Goal: Information Seeking & Learning: Check status

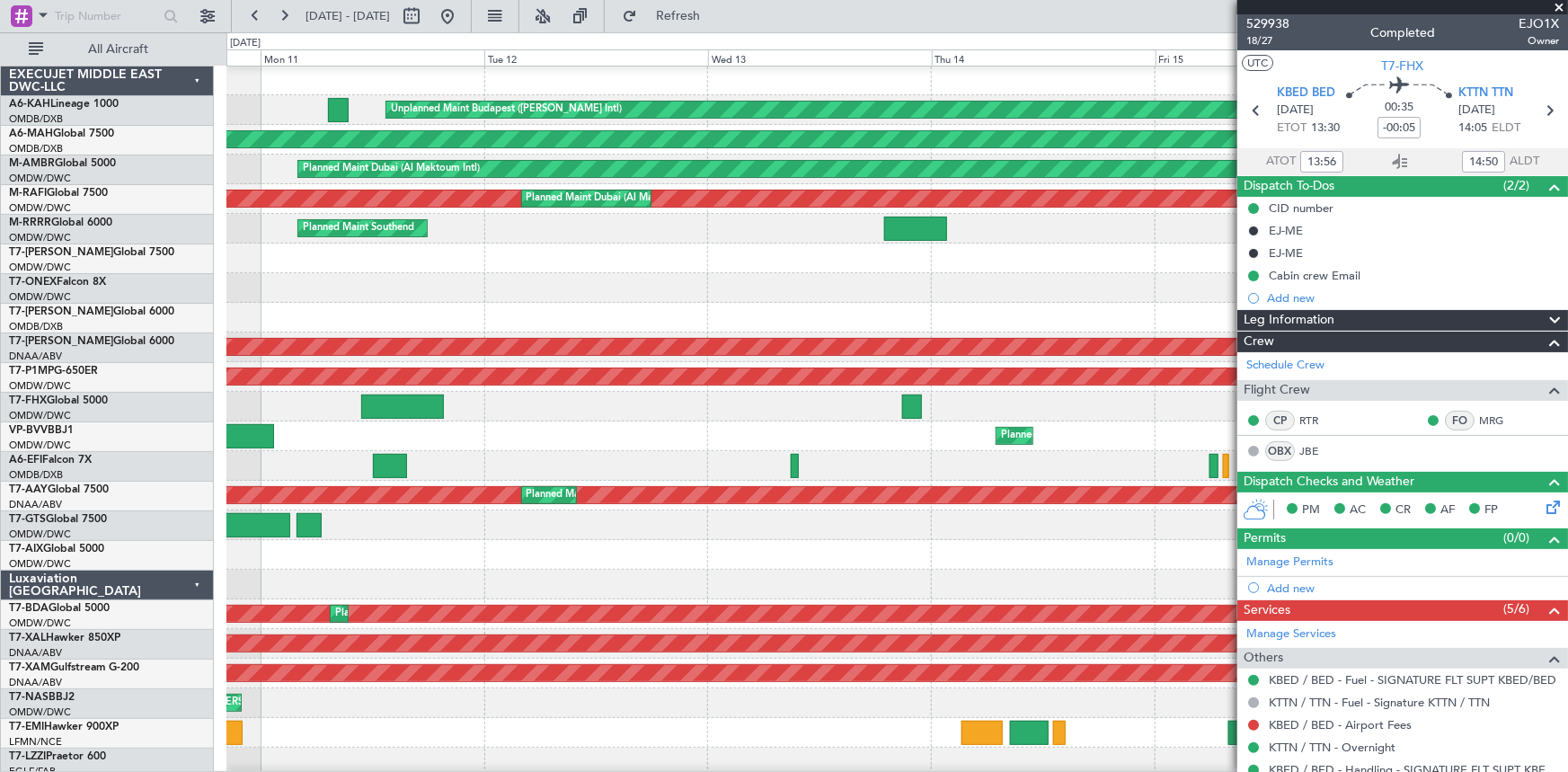
click at [1076, 286] on div "Planned Maint Geneva (Cointrin)" at bounding box center [896, 288] width 1341 height 30
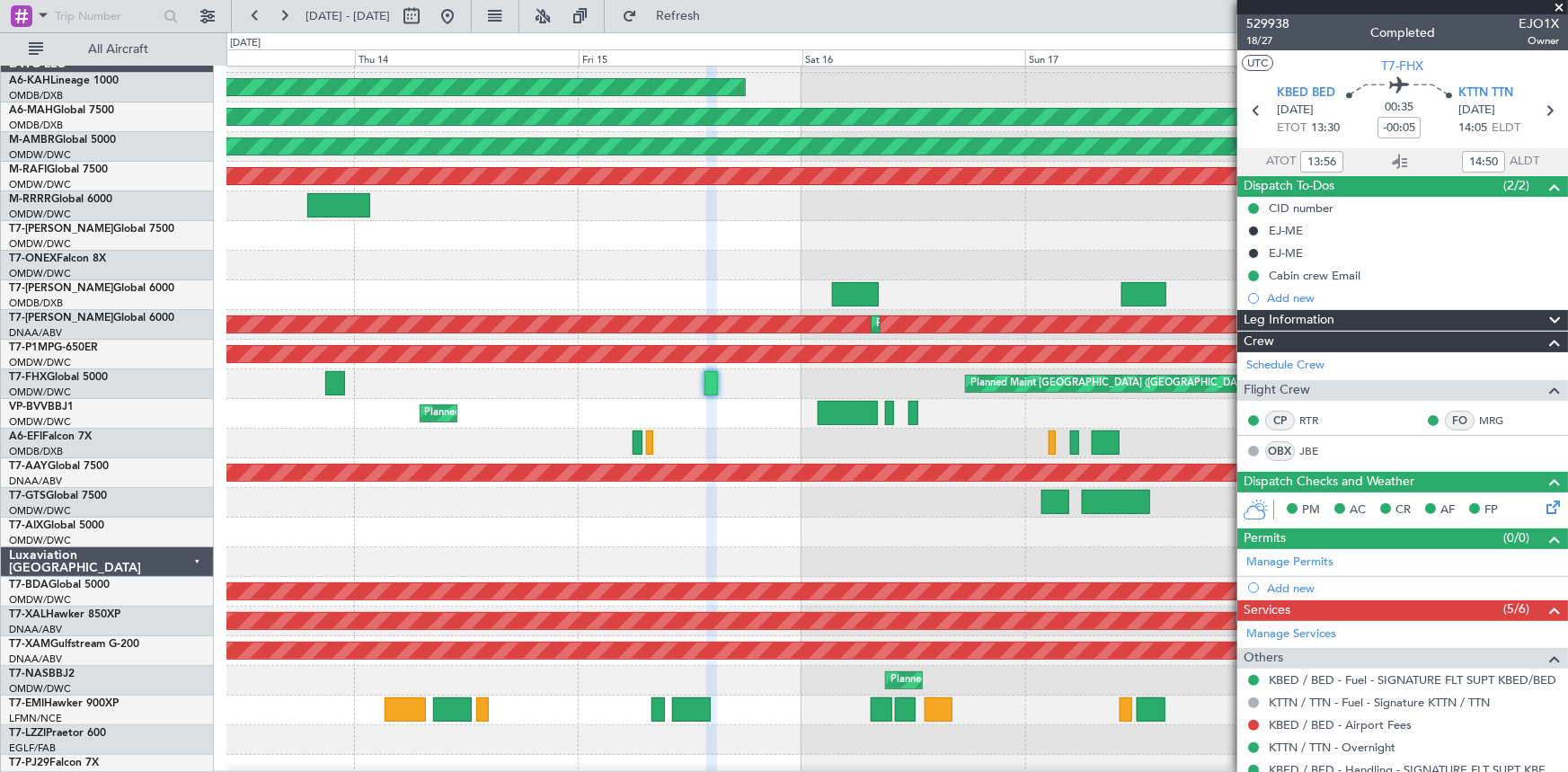
click at [436, 251] on div "Planned Maint Geneva (Cointrin)" at bounding box center [896, 265] width 1341 height 30
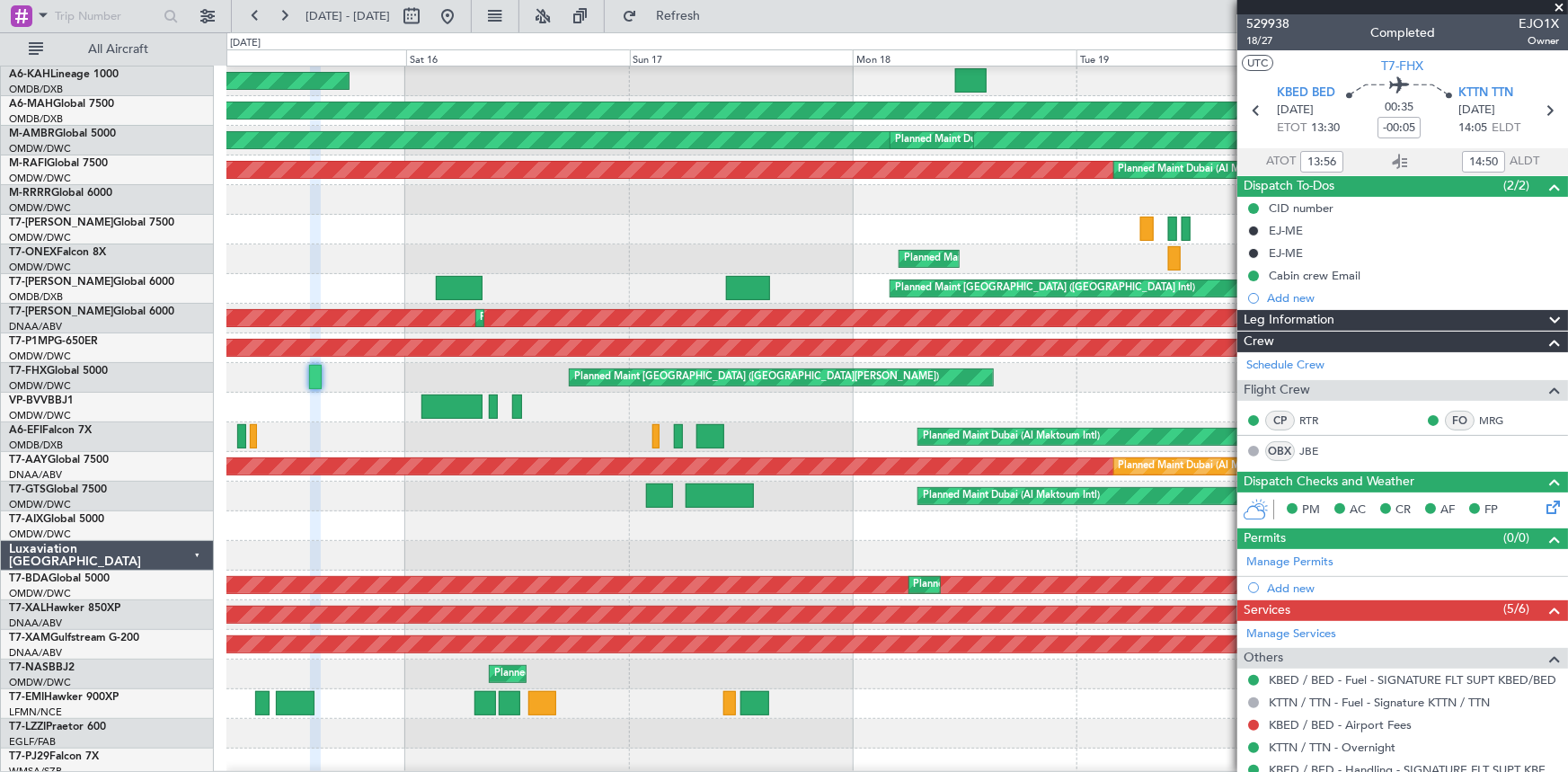
click at [493, 247] on div "Planned Maint Geneva (Cointrin)" at bounding box center [896, 259] width 1341 height 30
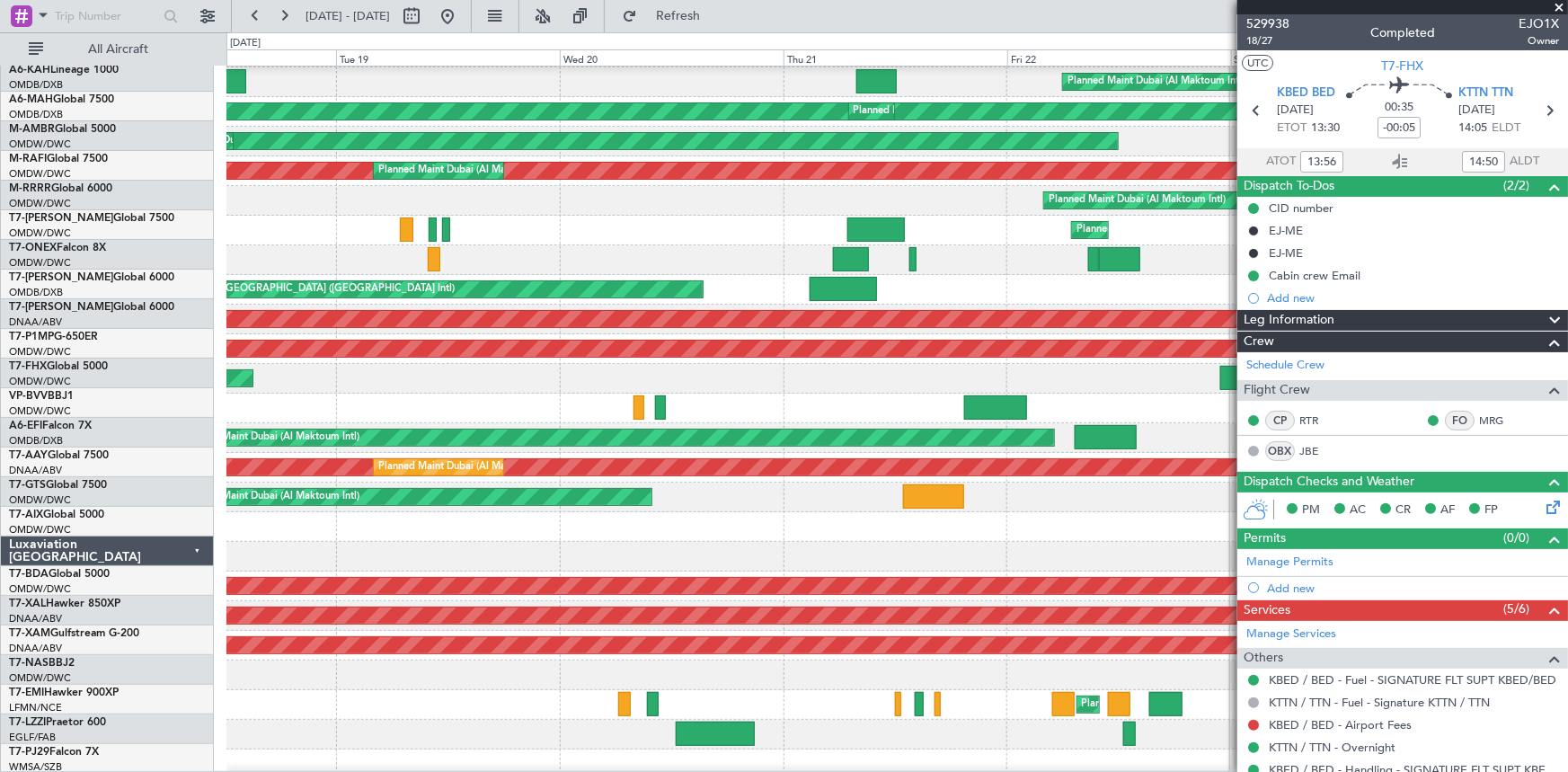
click at [571, 237] on div "Planned Maint Dubai (Al Maktoum Intl)" at bounding box center [896, 231] width 1341 height 30
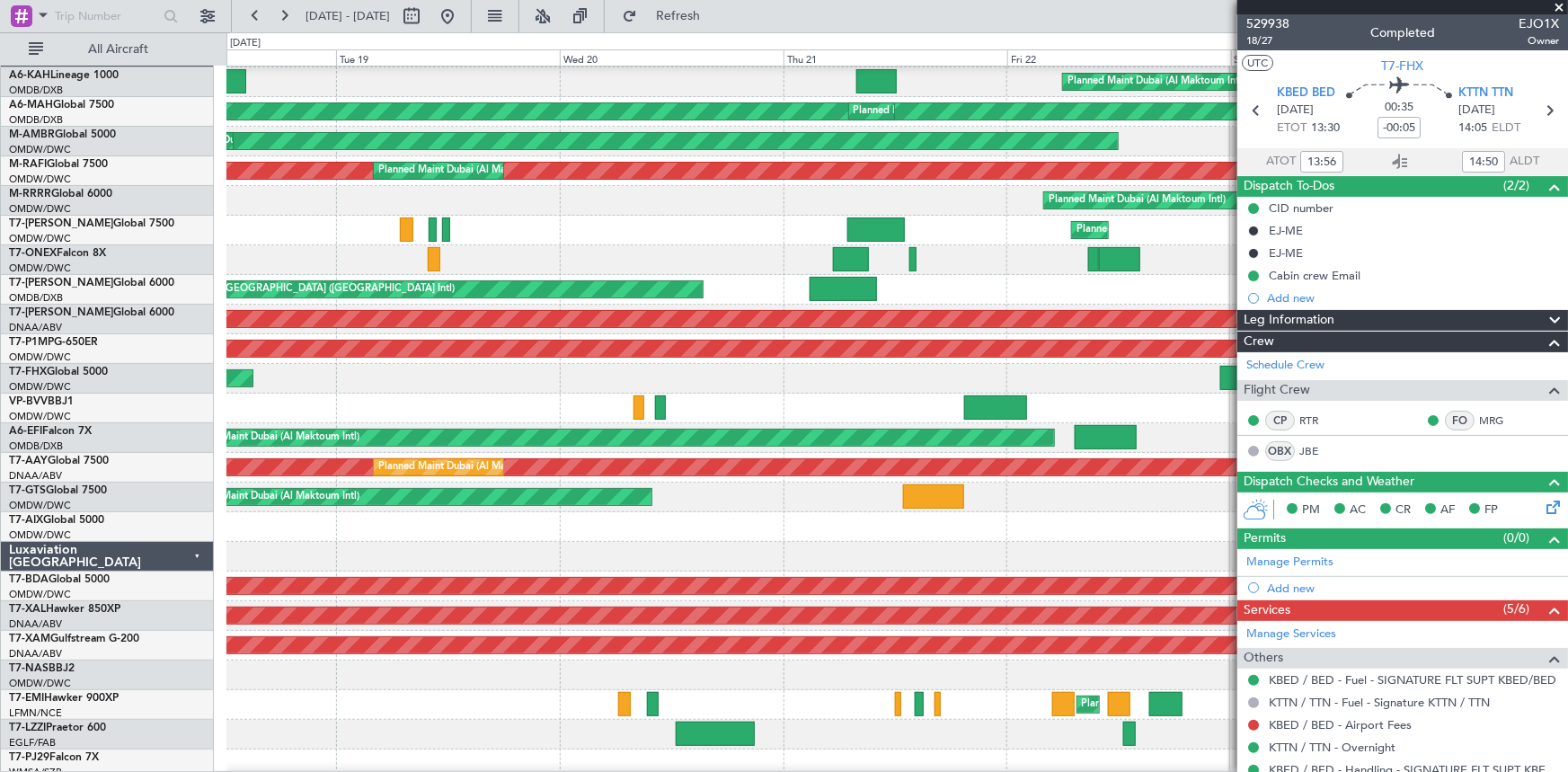
click at [1557, 4] on span at bounding box center [1558, 7] width 18 height 16
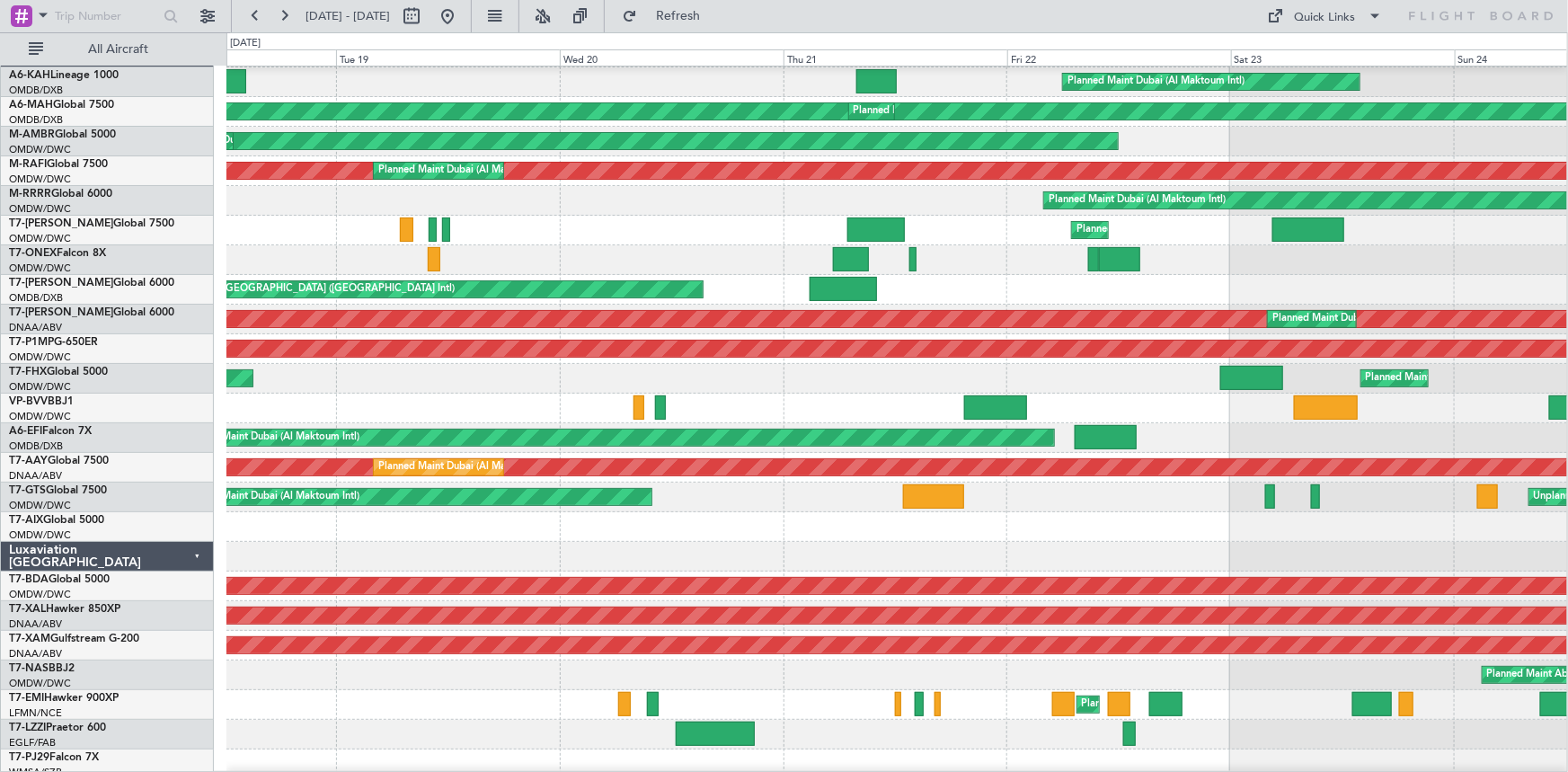
type input "0"
click at [453, 356] on div "Planned Maint Dubai (Al Maktoum Intl) Planned Maint [GEOGRAPHIC_DATA] ([GEOGRAP…" at bounding box center [896, 409] width 1341 height 741
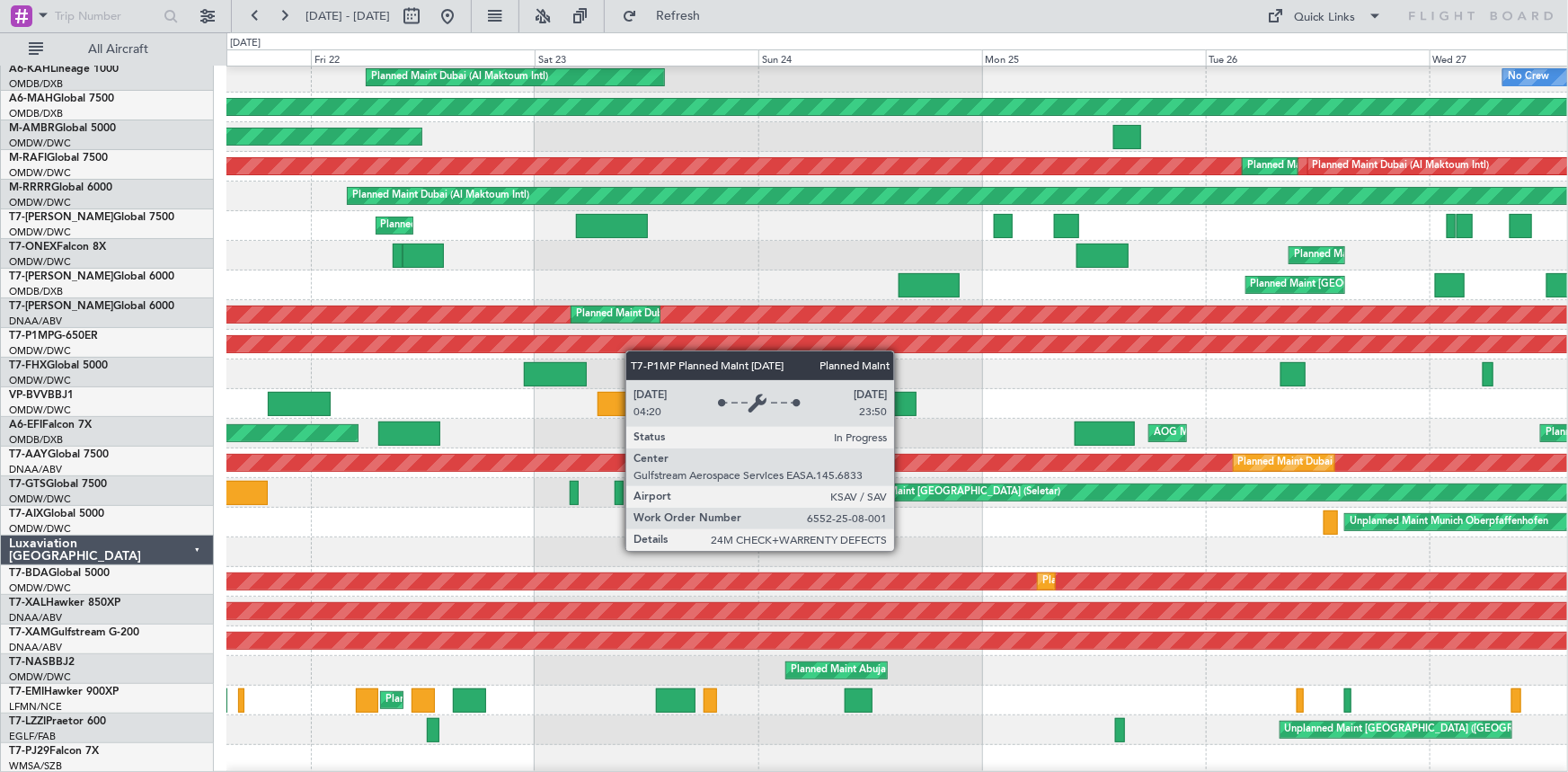
click at [621, 350] on div "Planned Maint Savannah (Savannah/hilton Head Intl)" at bounding box center [897, 344] width 4023 height 16
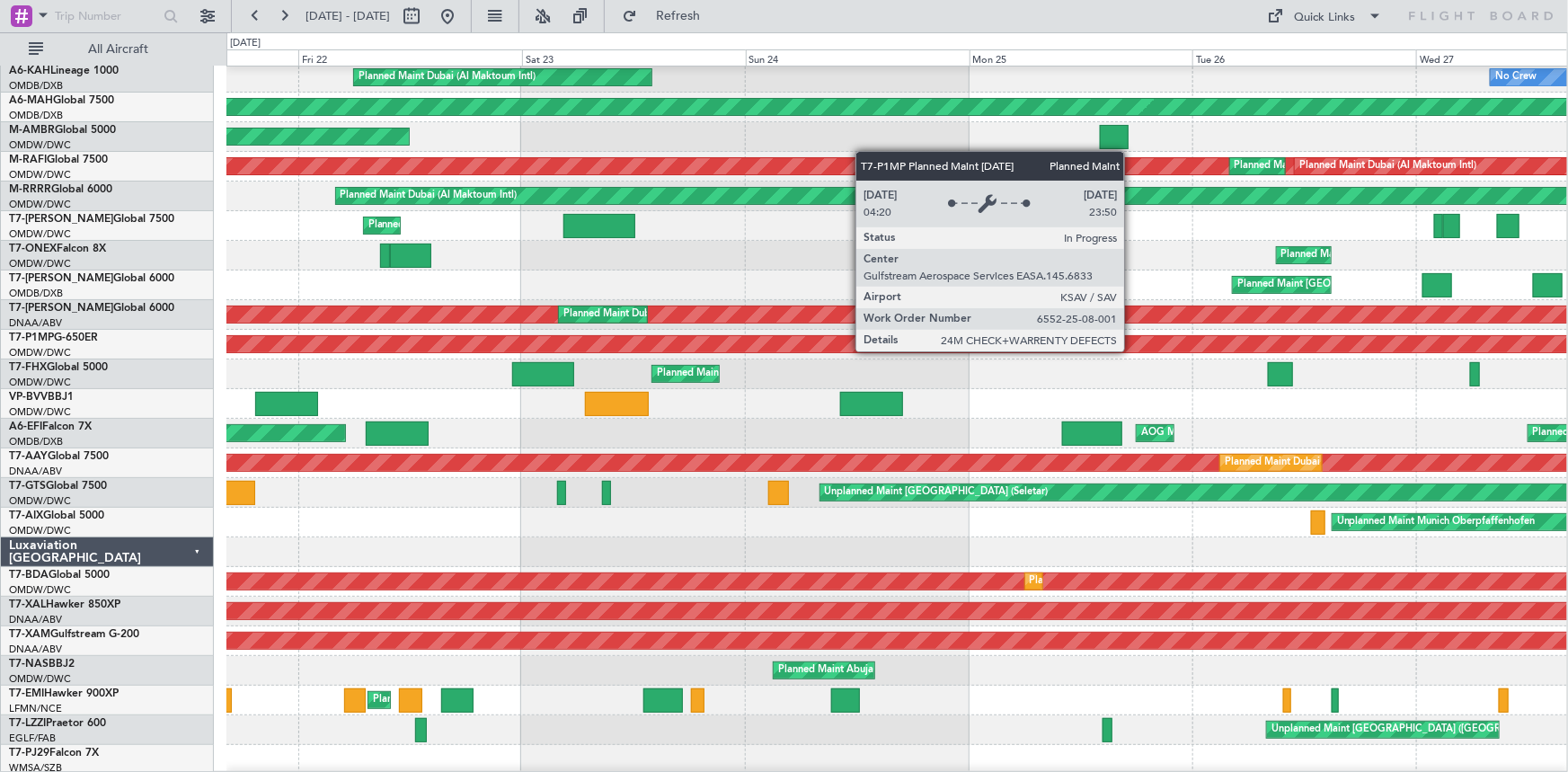
click at [662, 353] on div "Planned Maint Savannah (Savannah/hilton Head Intl)" at bounding box center [897, 344] width 4023 height 18
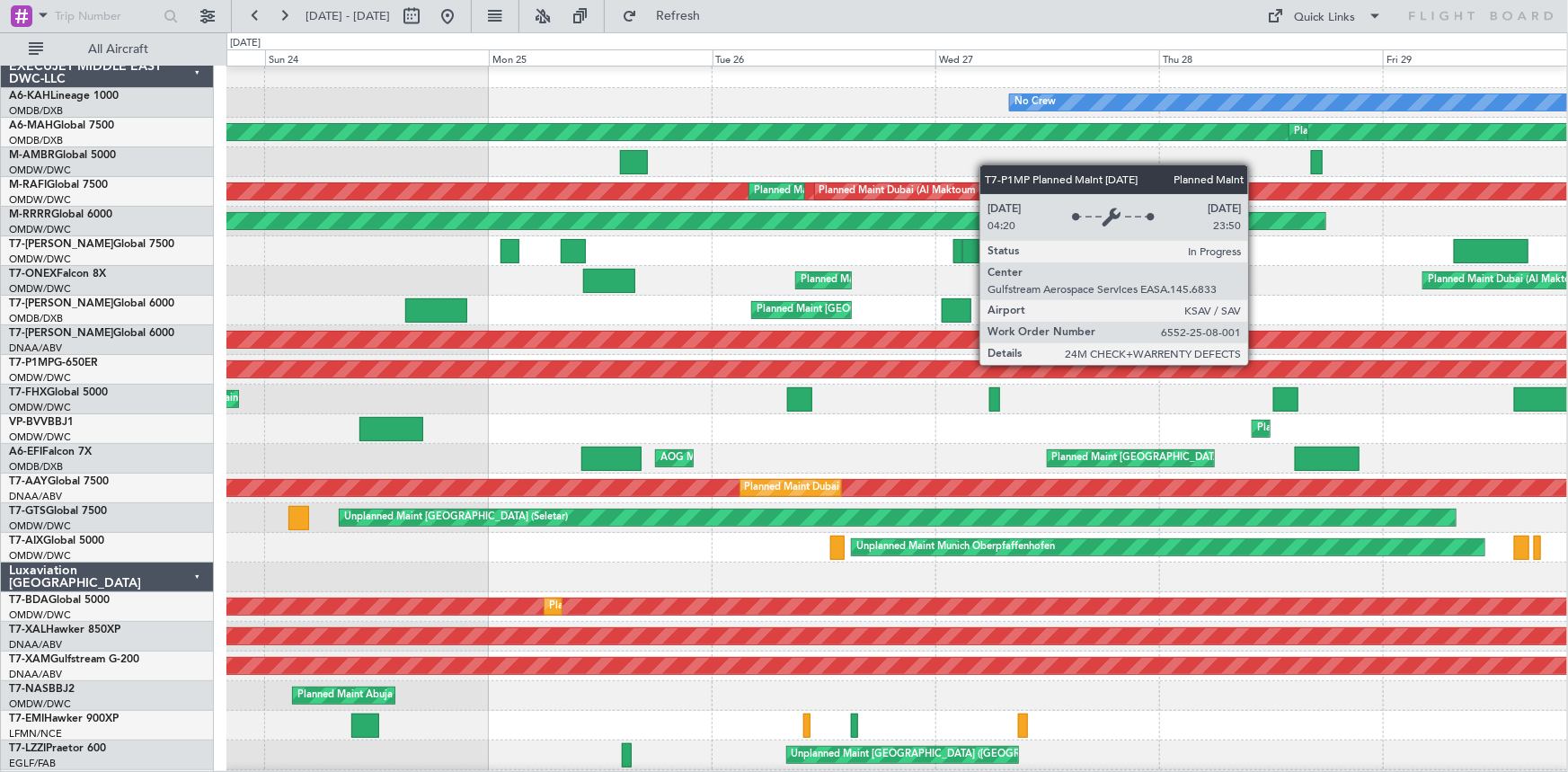
click at [686, 369] on div "Planned Maint Savannah (Savannah/hilton Head Intl)" at bounding box center [897, 369] width 4021 height 16
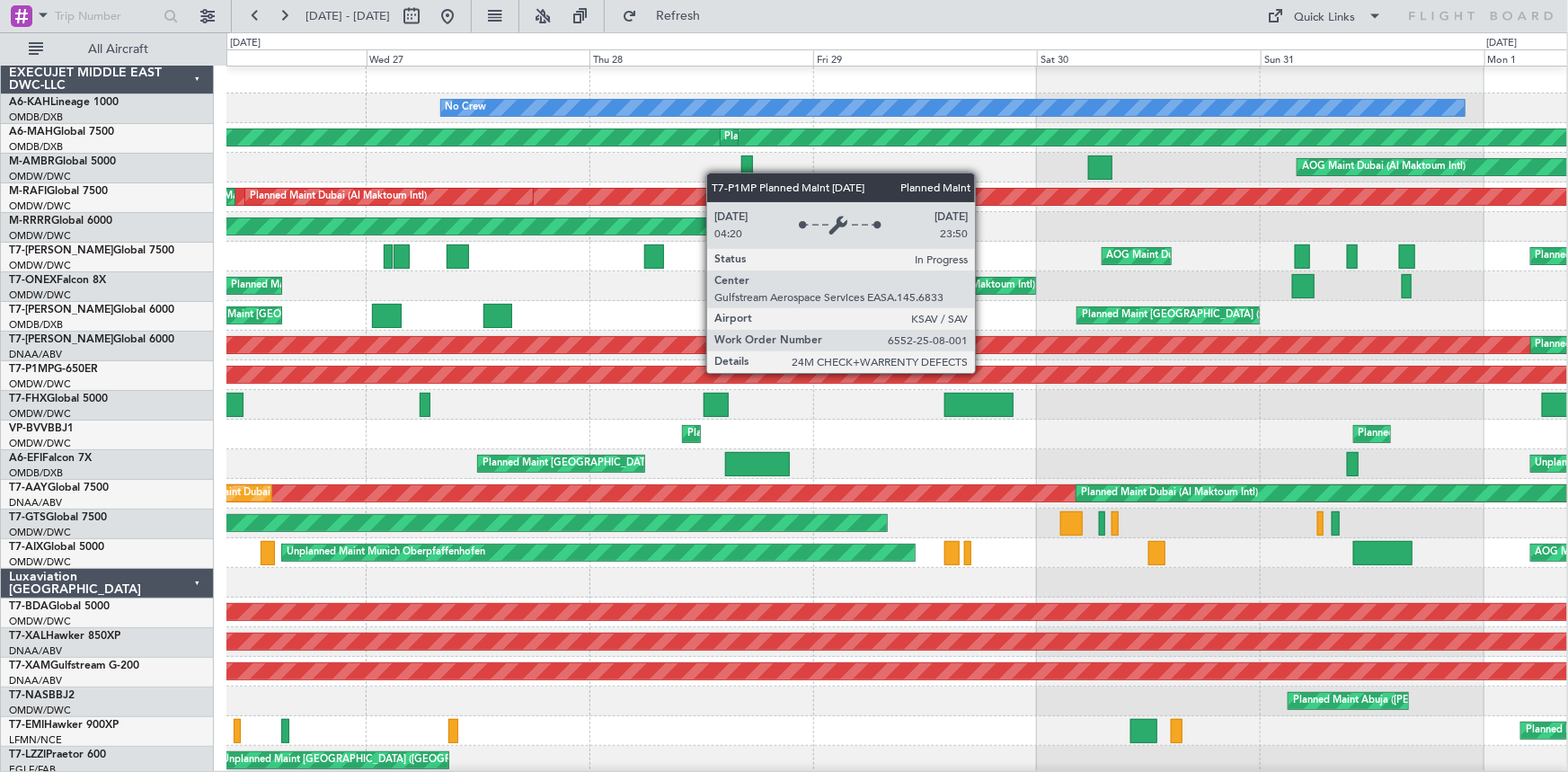
click at [841, 367] on div "Planned Maint Savannah (Savannah/hilton Head Intl)" at bounding box center [897, 374] width 4021 height 16
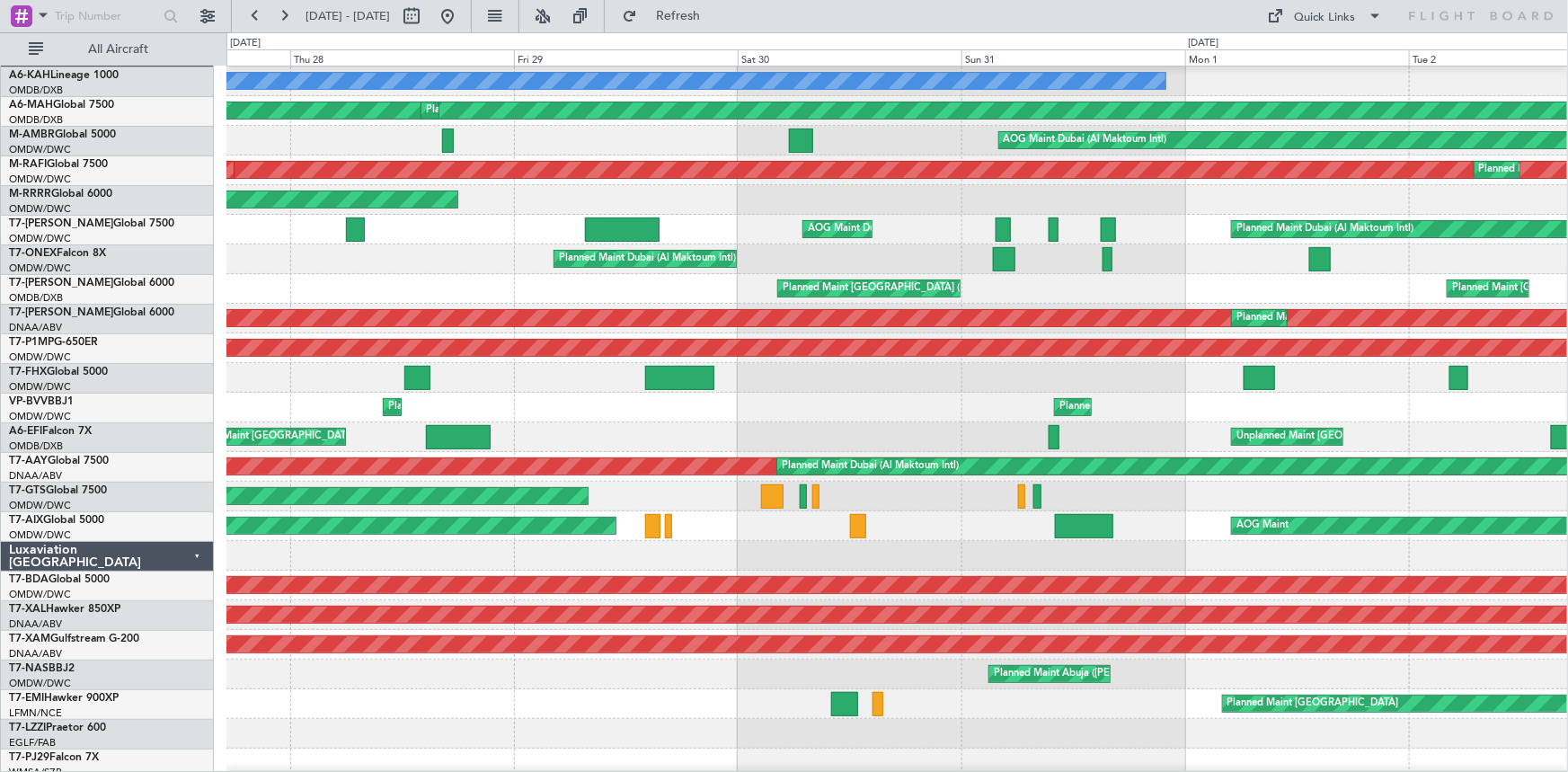
click at [790, 354] on div "No Crew Planned Maint [GEOGRAPHIC_DATA] (Al Maktoum Intl) Planned Maint [GEOGRA…" at bounding box center [896, 408] width 1341 height 741
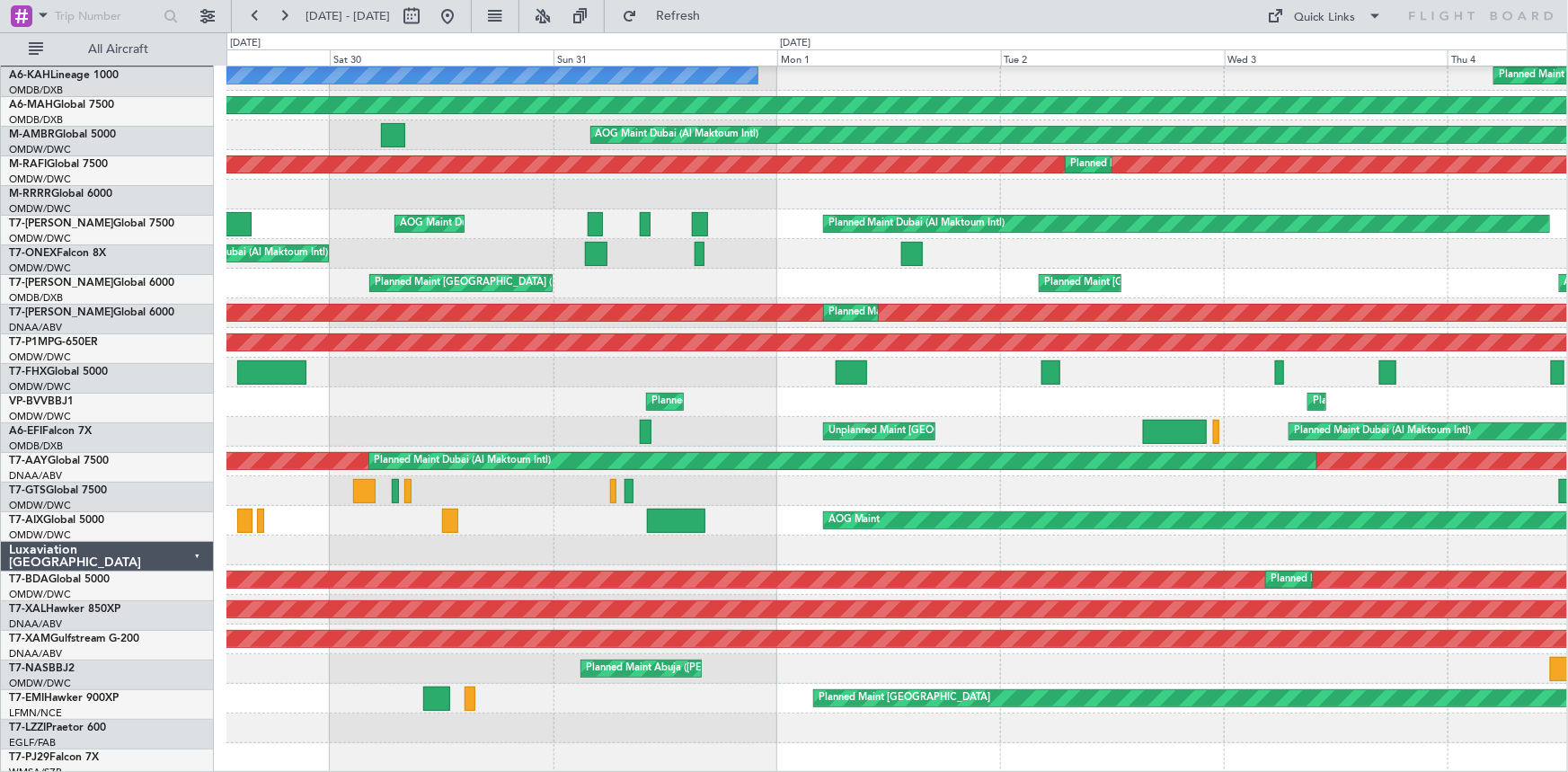
scroll to position [35, 0]
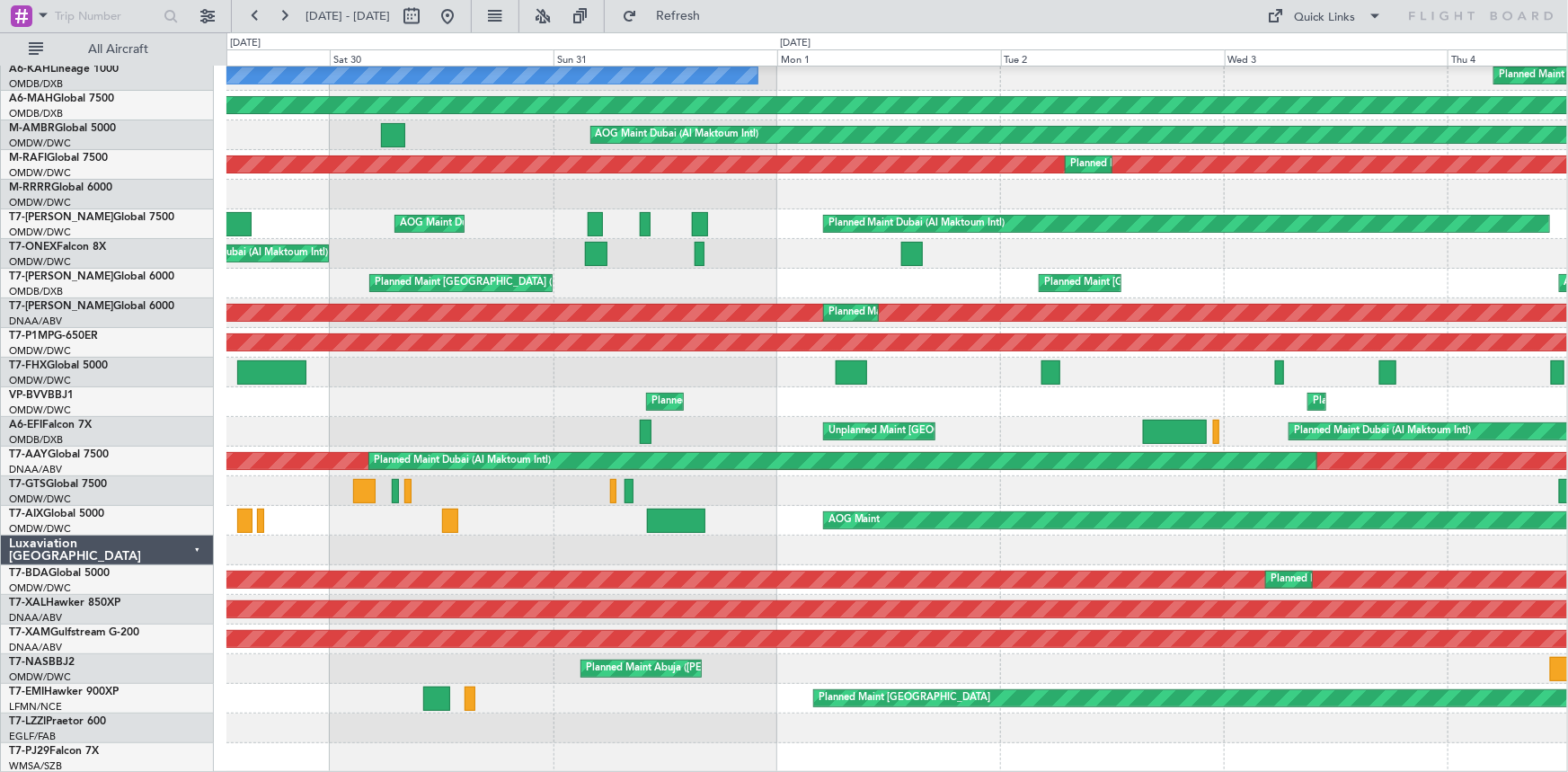
click at [711, 372] on div "No Crew Planned Maint [GEOGRAPHIC_DATA] (Al Maktoum Intl) Planned Maint [GEOGRA…" at bounding box center [896, 402] width 1341 height 741
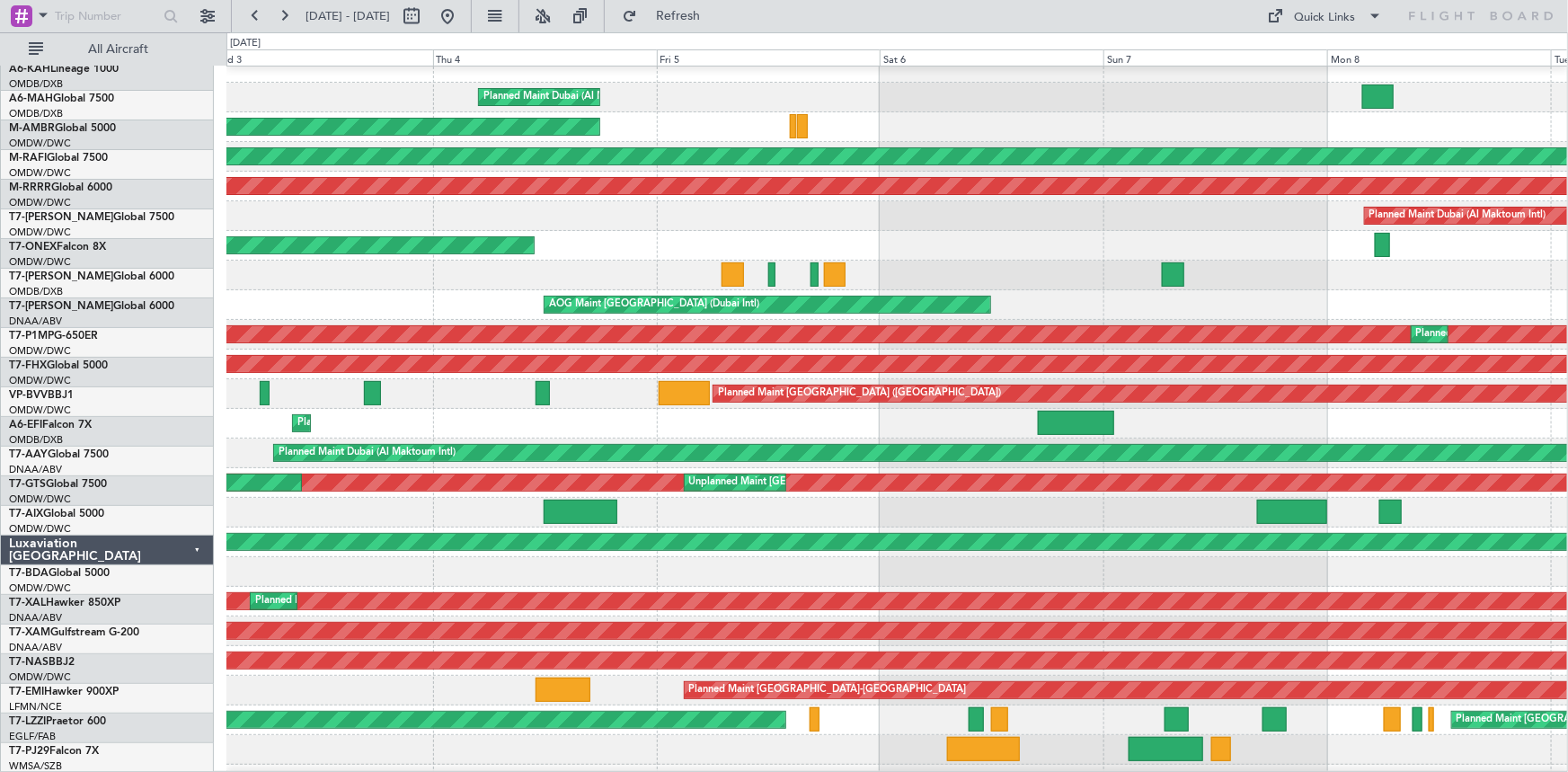
scroll to position [27, 0]
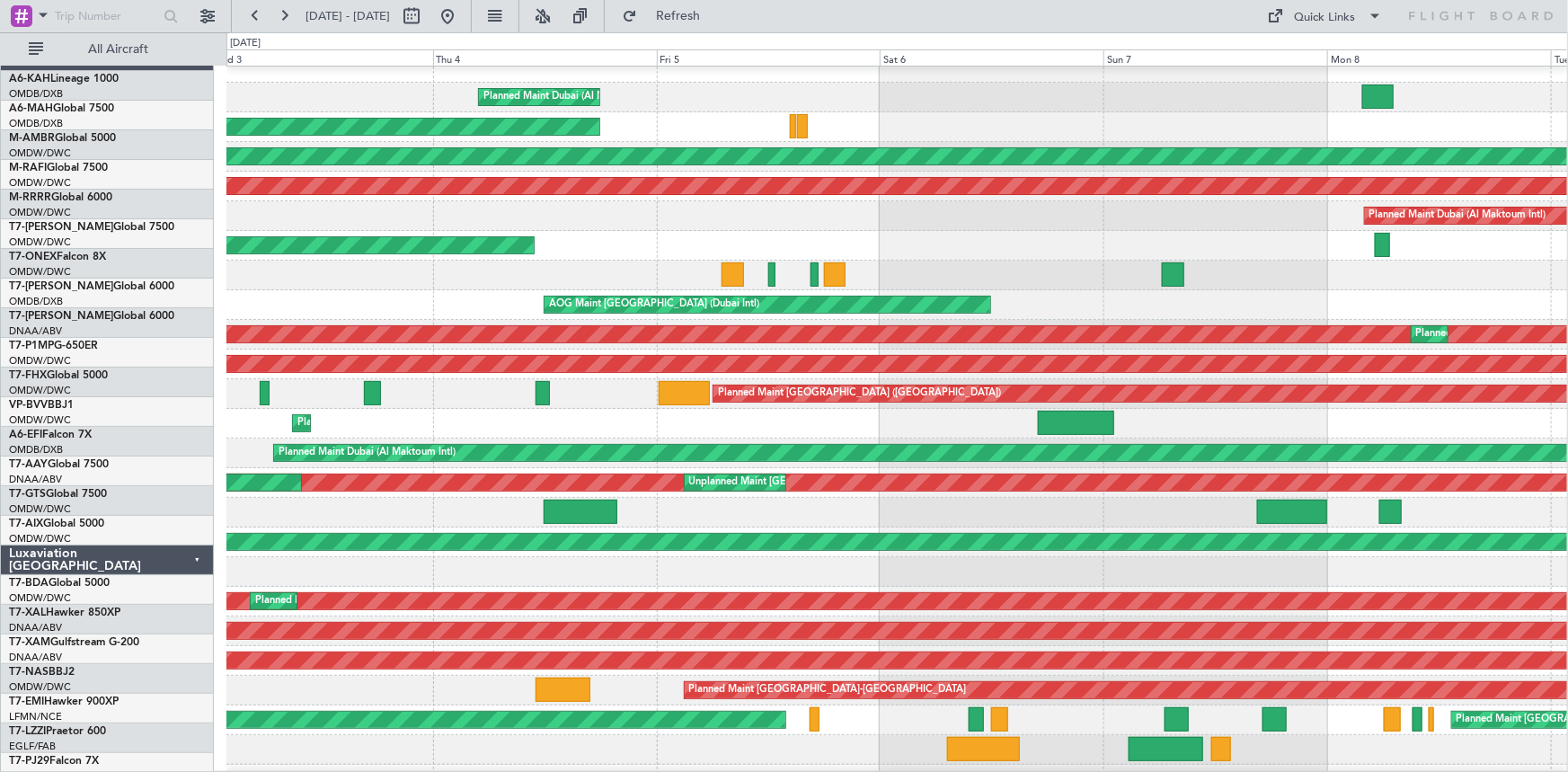
click at [470, 409] on div "Planned Maint Dubai (Al Maktoum Intl)" at bounding box center [896, 424] width 1341 height 30
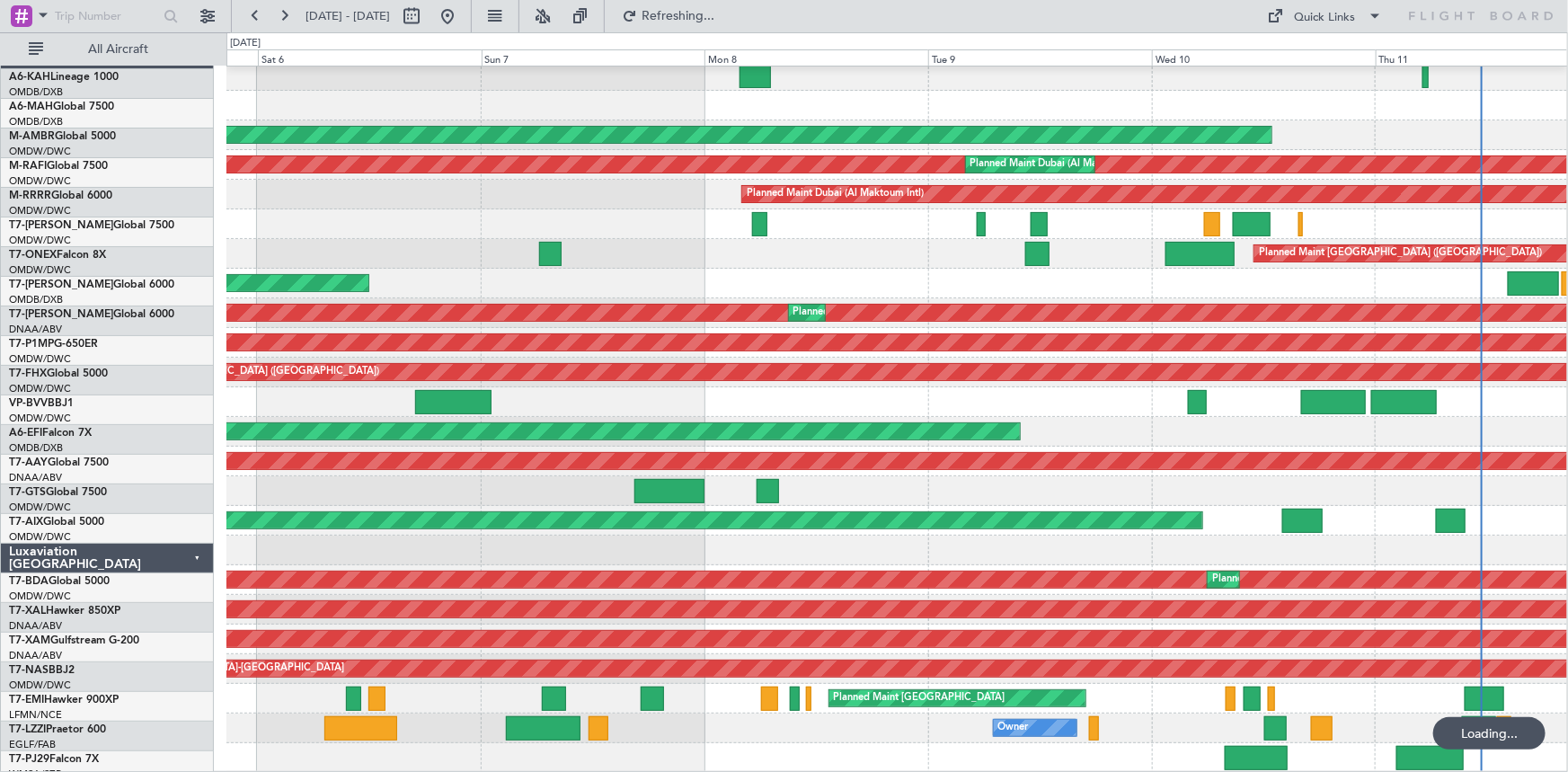
scroll to position [35, 0]
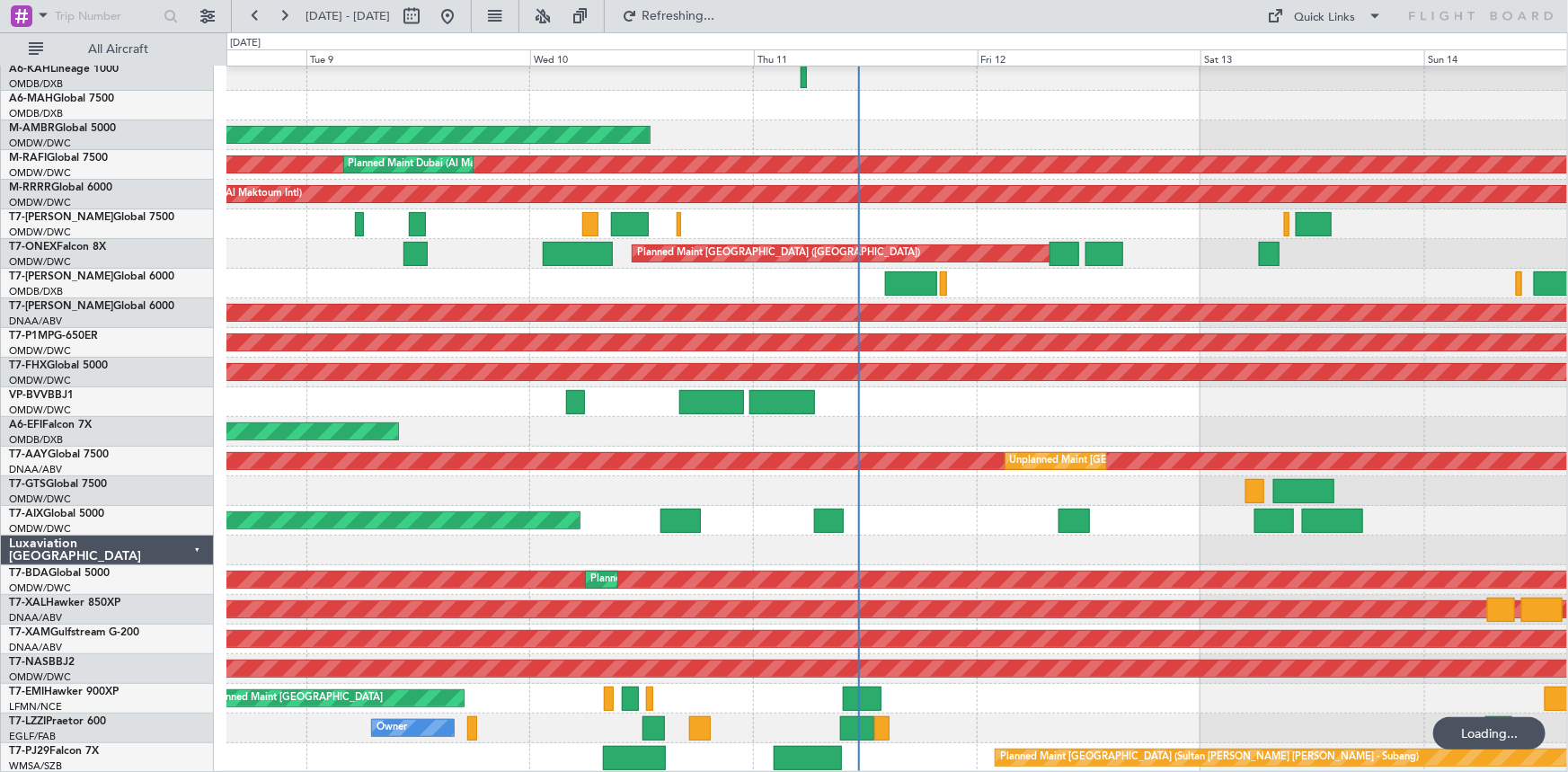
click at [898, 356] on div "AOG Maint Dubai (Al Maktoum Intl) Planned Maint [GEOGRAPHIC_DATA] (Al Maktoum I…" at bounding box center [896, 402] width 1341 height 741
